Goal: Task Accomplishment & Management: Complete application form

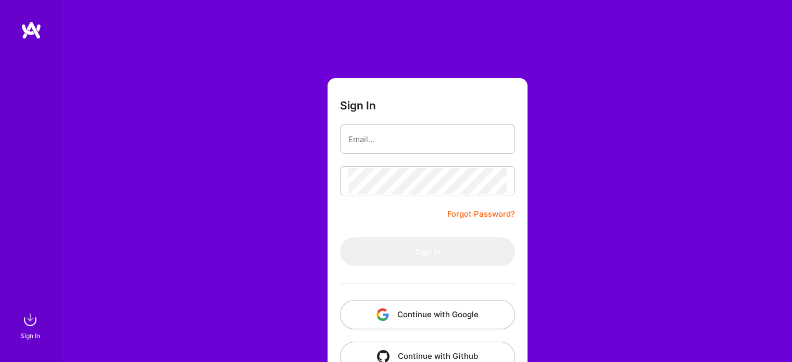
click at [422, 141] on input "email" at bounding box center [427, 139] width 158 height 27
click at [446, 97] on form "Sign In Forgot Password? Sign In Continue with Google Continue with Github" at bounding box center [427, 230] width 200 height 305
click at [439, 142] on input "email" at bounding box center [427, 139] width 158 height 27
type input "[EMAIL_ADDRESS][DOMAIN_NAME]"
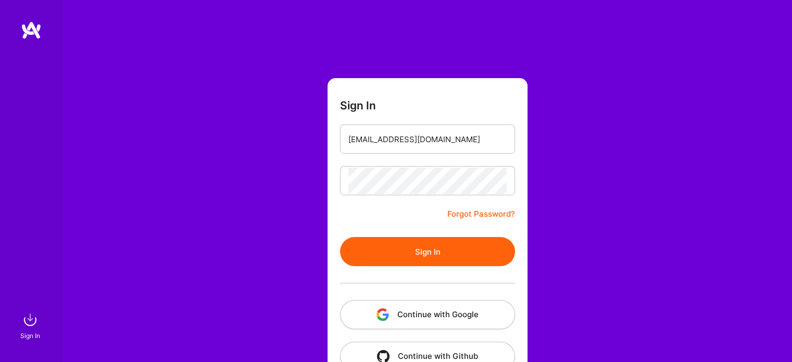
click at [430, 247] on button "Sign In" at bounding box center [427, 251] width 175 height 29
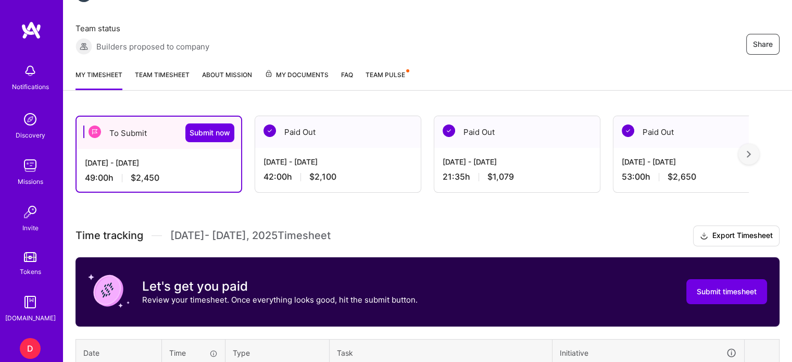
scroll to position [129, 0]
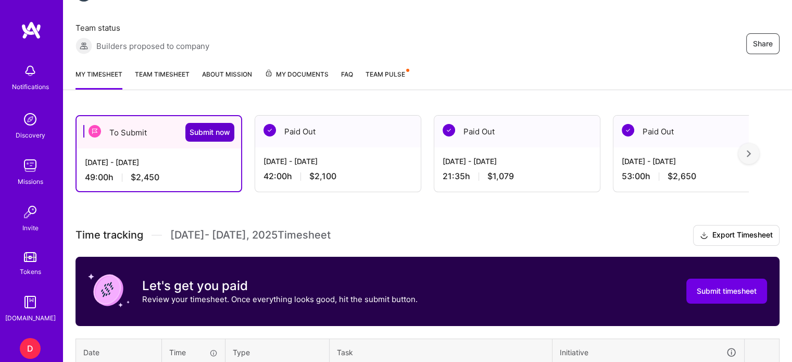
click at [224, 132] on span "Submit now" at bounding box center [210, 132] width 41 height 10
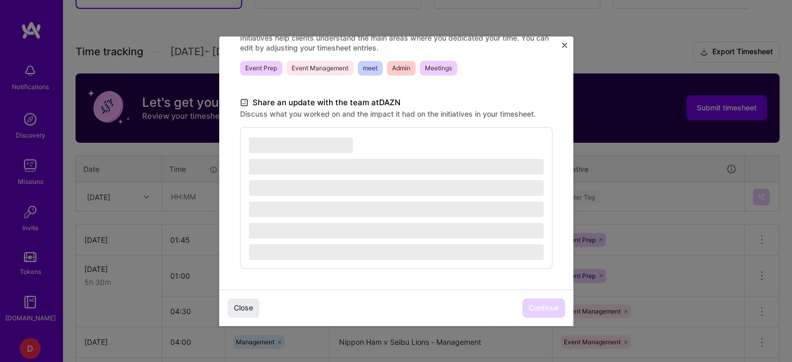
scroll to position [323, 0]
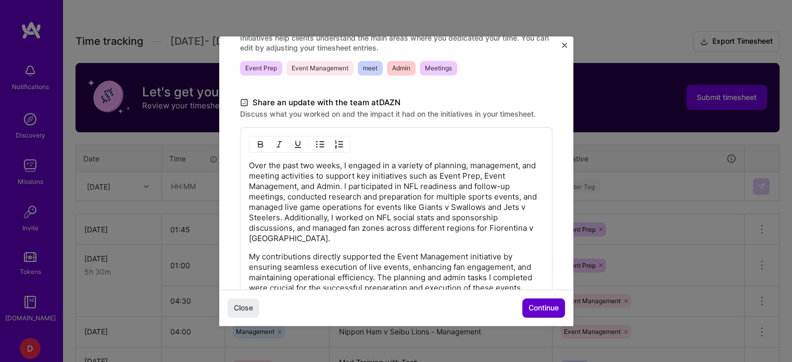
click at [535, 310] on span "Continue" at bounding box center [543, 308] width 30 height 10
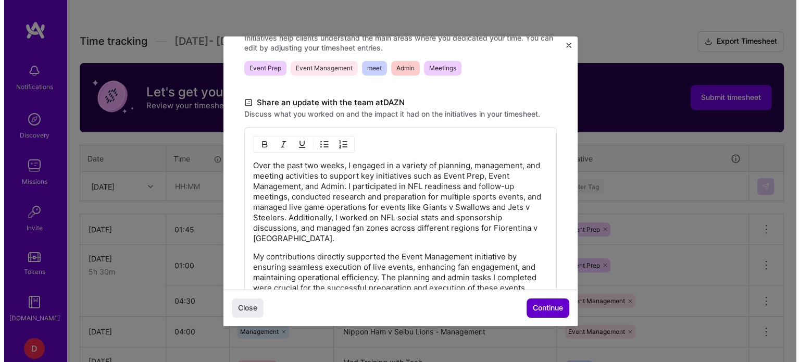
scroll to position [160, 0]
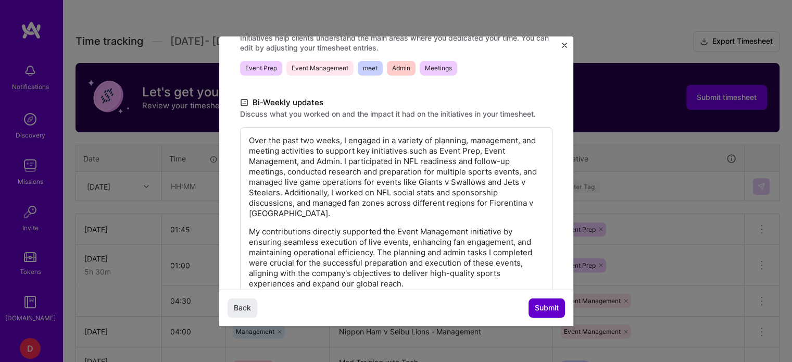
click at [535, 310] on span "Submit" at bounding box center [547, 308] width 24 height 10
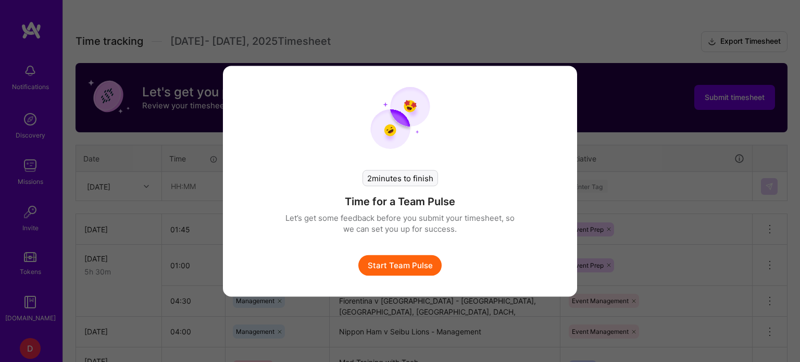
click at [397, 255] on button "Start Team Pulse" at bounding box center [399, 265] width 83 height 21
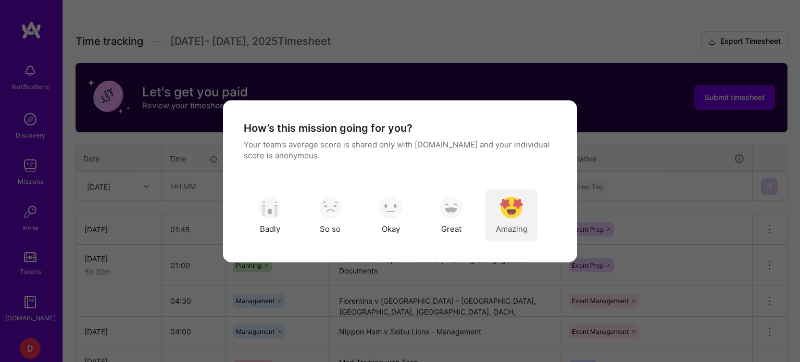
click at [518, 215] on img "modal" at bounding box center [511, 207] width 23 height 23
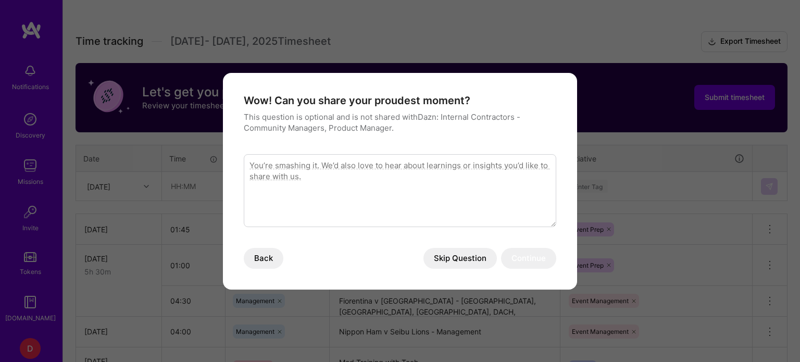
click at [470, 254] on button "Skip Question" at bounding box center [459, 258] width 73 height 21
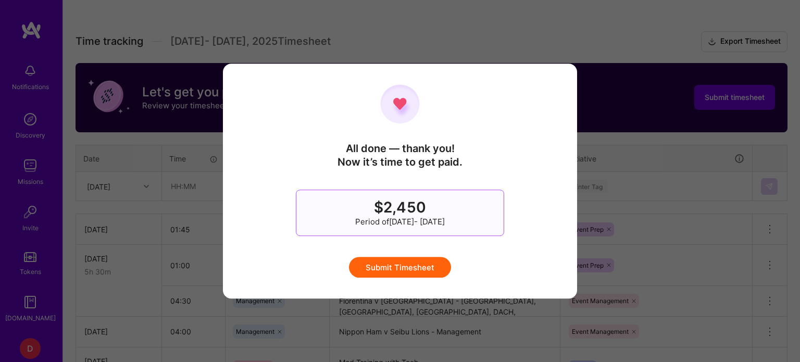
click at [423, 262] on button "Submit Timesheet" at bounding box center [400, 267] width 102 height 21
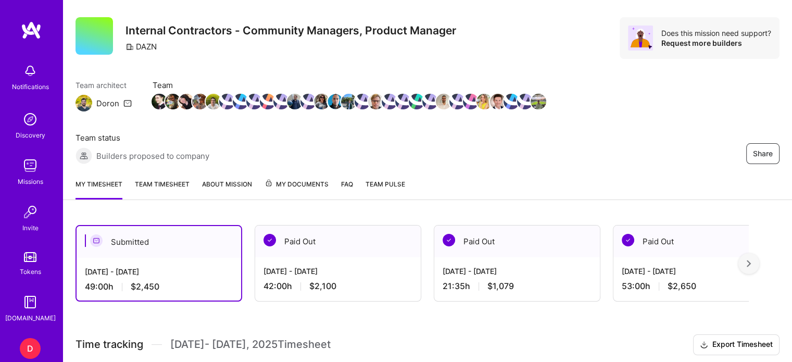
scroll to position [0, 0]
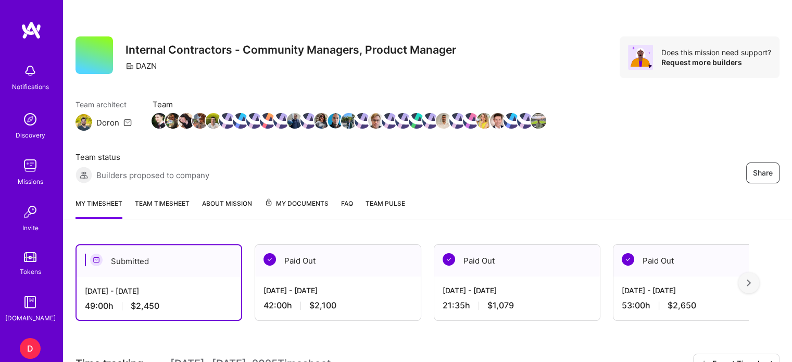
click at [303, 254] on div "Paid Out" at bounding box center [338, 261] width 166 height 32
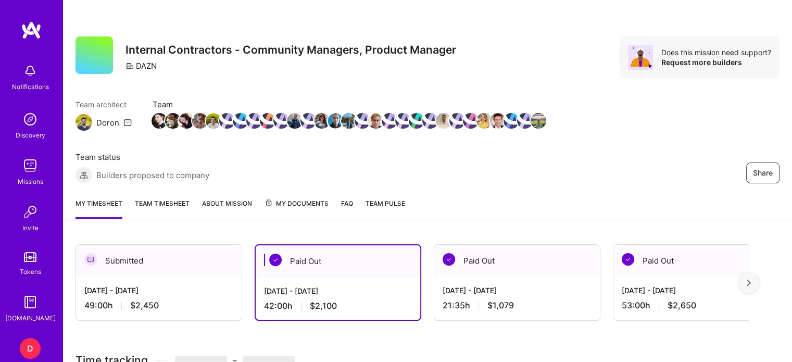
click at [300, 280] on div "[DATE] - [DATE] 42:00 h $2,100" at bounding box center [338, 298] width 165 height 43
click at [178, 283] on div "[DATE] - [DATE] 49:00 h $2,450" at bounding box center [159, 297] width 166 height 43
